Goal: Navigation & Orientation: Go to known website

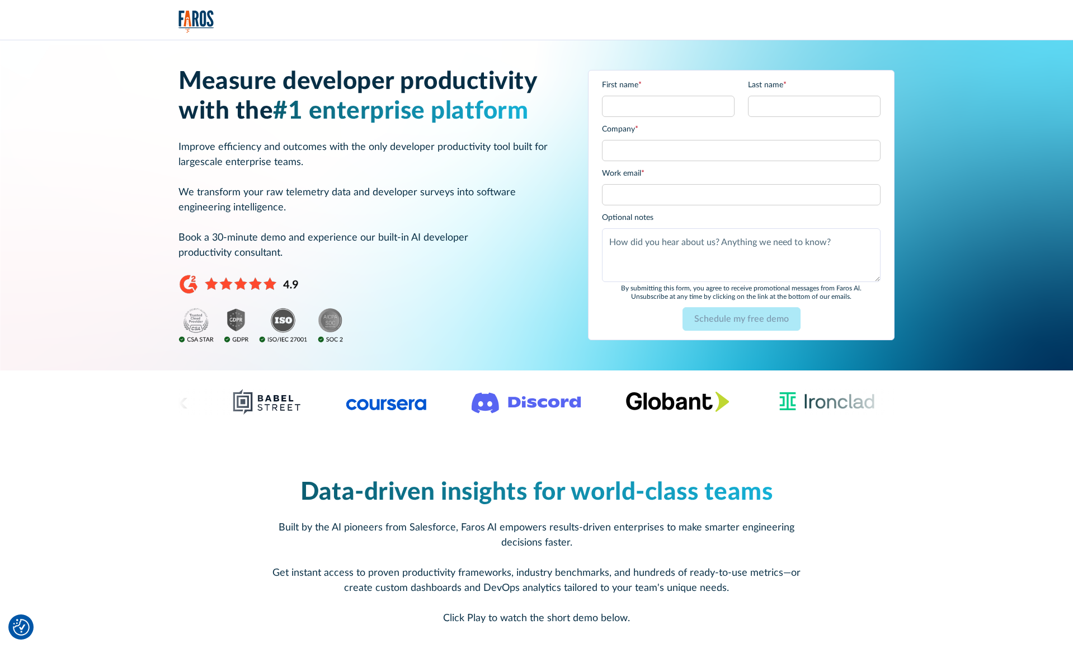
click at [196, 20] on img "home" at bounding box center [197, 21] width 36 height 23
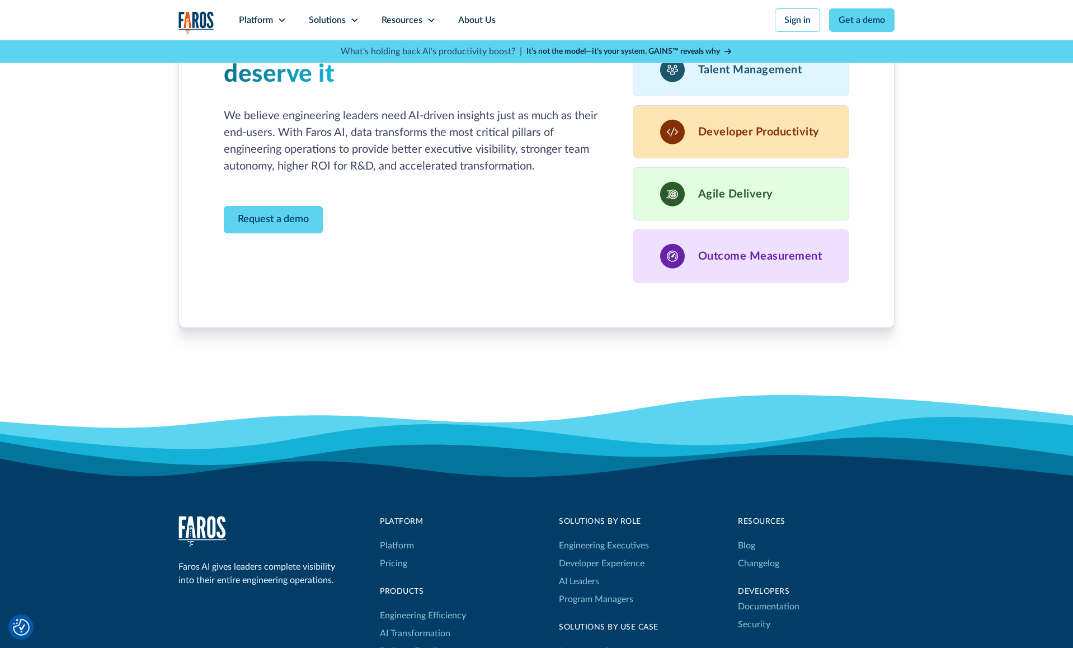
scroll to position [3295, 0]
